Goal: Task Accomplishment & Management: Manage account settings

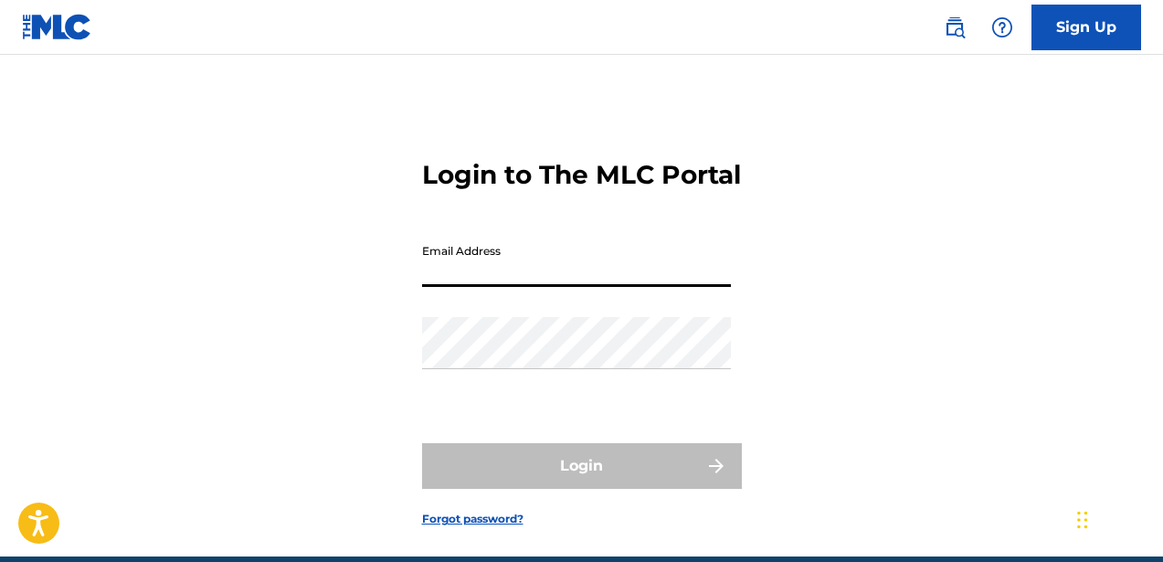
click at [506, 287] on input "Email Address" at bounding box center [576, 261] width 309 height 52
paste input "[EMAIL_ADDRESS][DOMAIN_NAME]"
type input "[EMAIL_ADDRESS][DOMAIN_NAME]"
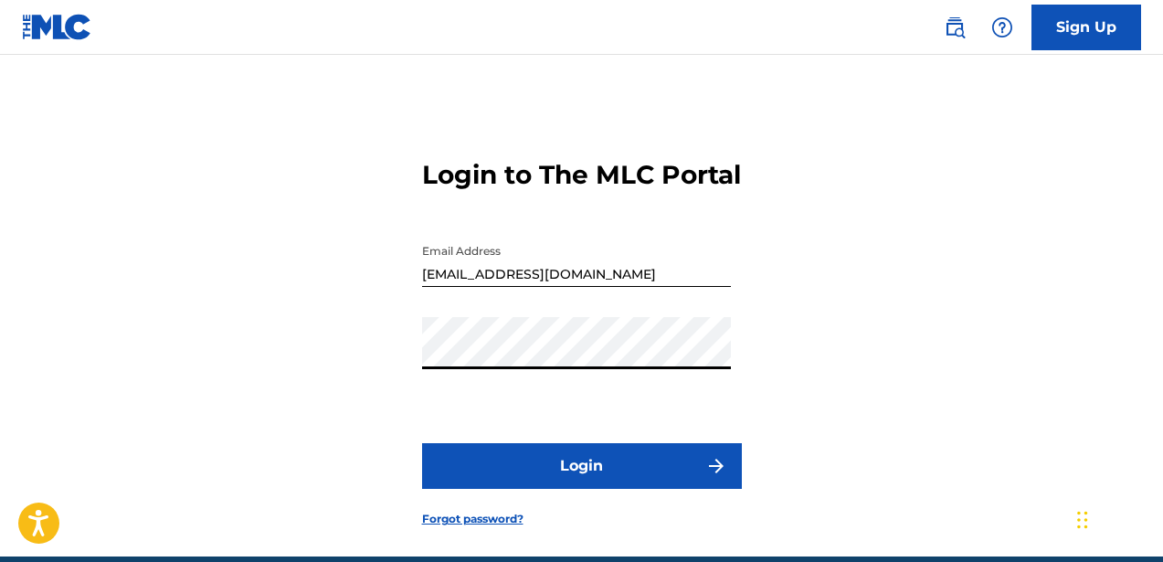
click at [476, 484] on button "Login" at bounding box center [582, 466] width 320 height 46
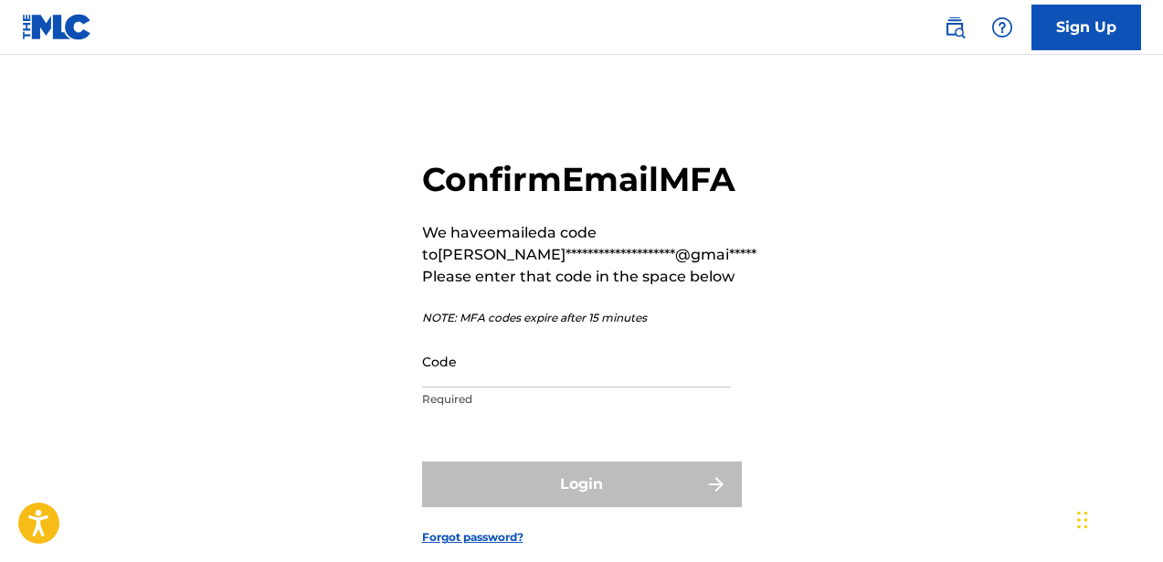
click at [572, 387] on input "Code" at bounding box center [576, 361] width 309 height 52
paste input "820313"
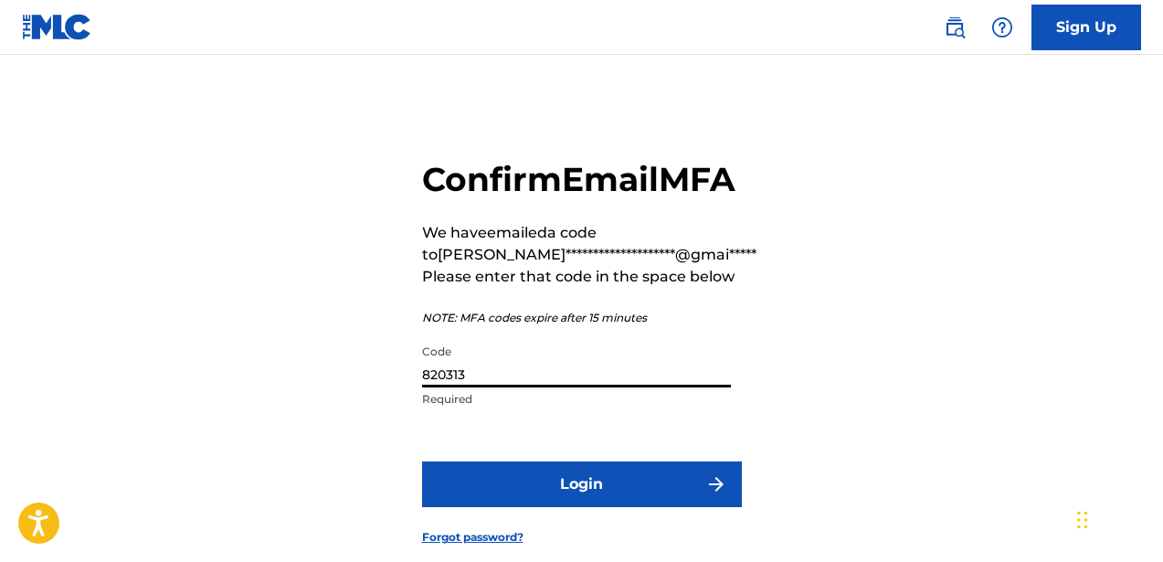
type input "820313"
click at [422, 462] on button "Login" at bounding box center [582, 485] width 320 height 46
